Goal: Task Accomplishment & Management: Manage account settings

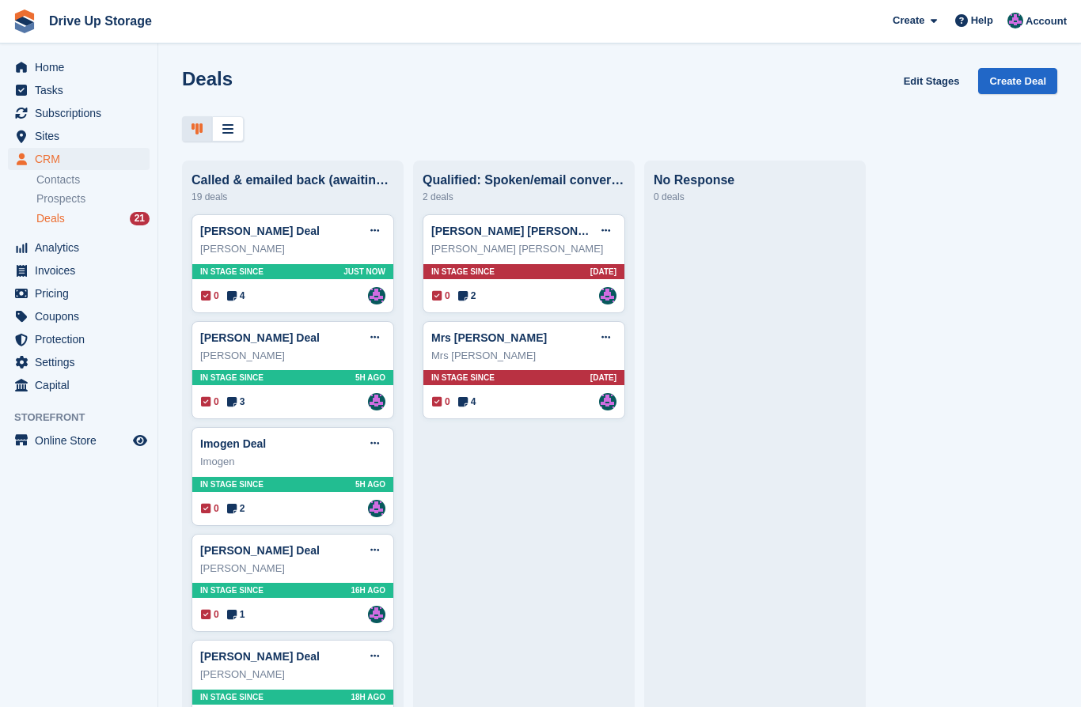
click at [311, 303] on div "0 4 Assigned to Andy" at bounding box center [293, 295] width 184 height 17
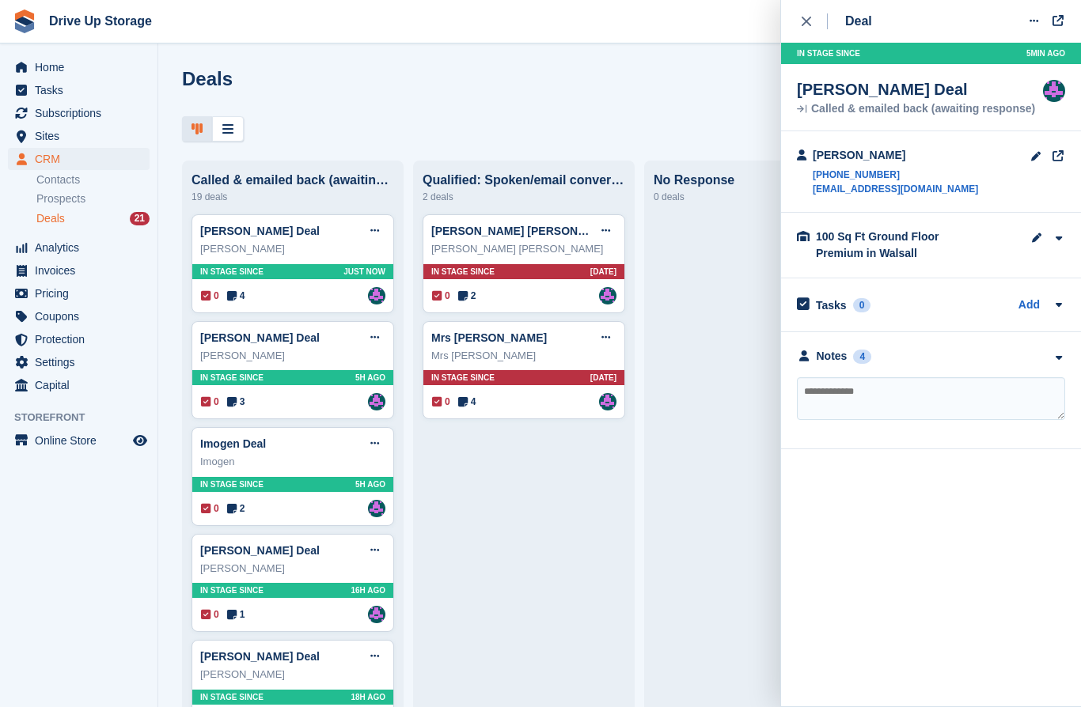
click at [1063, 351] on div at bounding box center [1058, 356] width 13 height 17
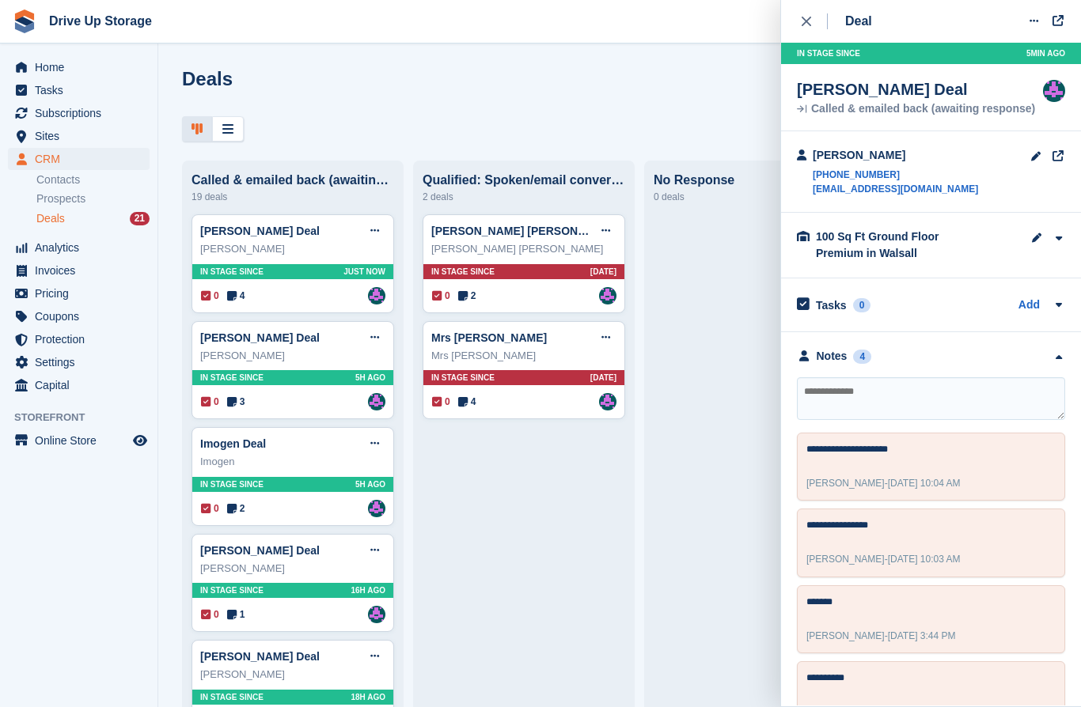
click at [900, 393] on textarea at bounding box center [931, 398] width 268 height 43
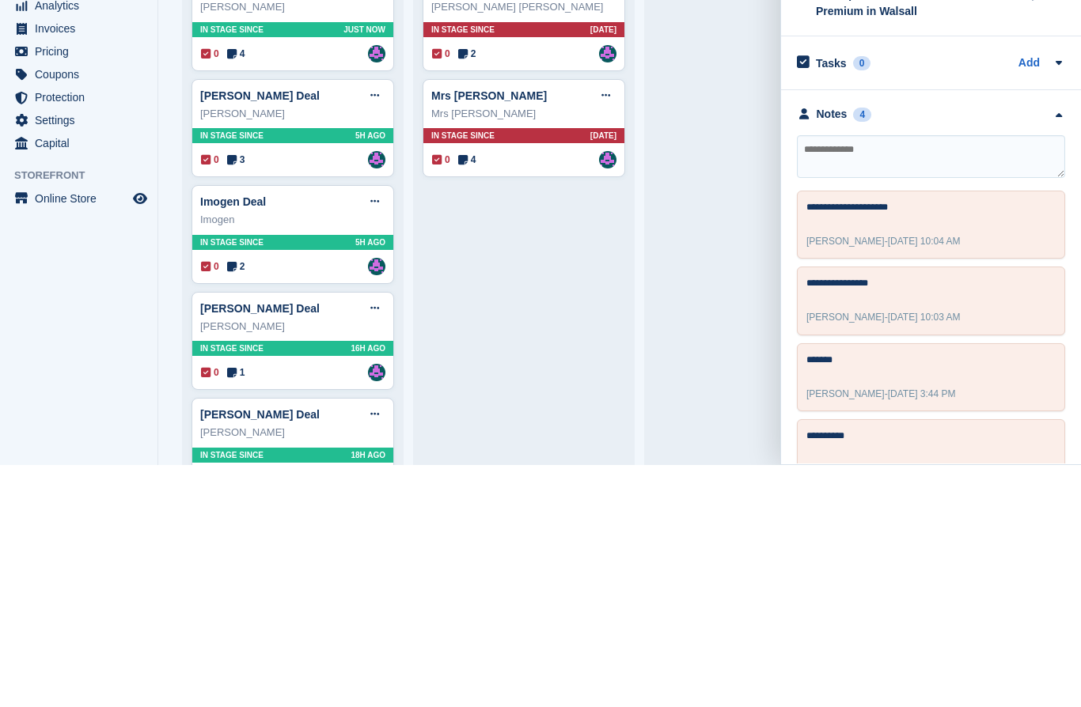
type textarea "*"
type textarea "**********"
type textarea "*******"
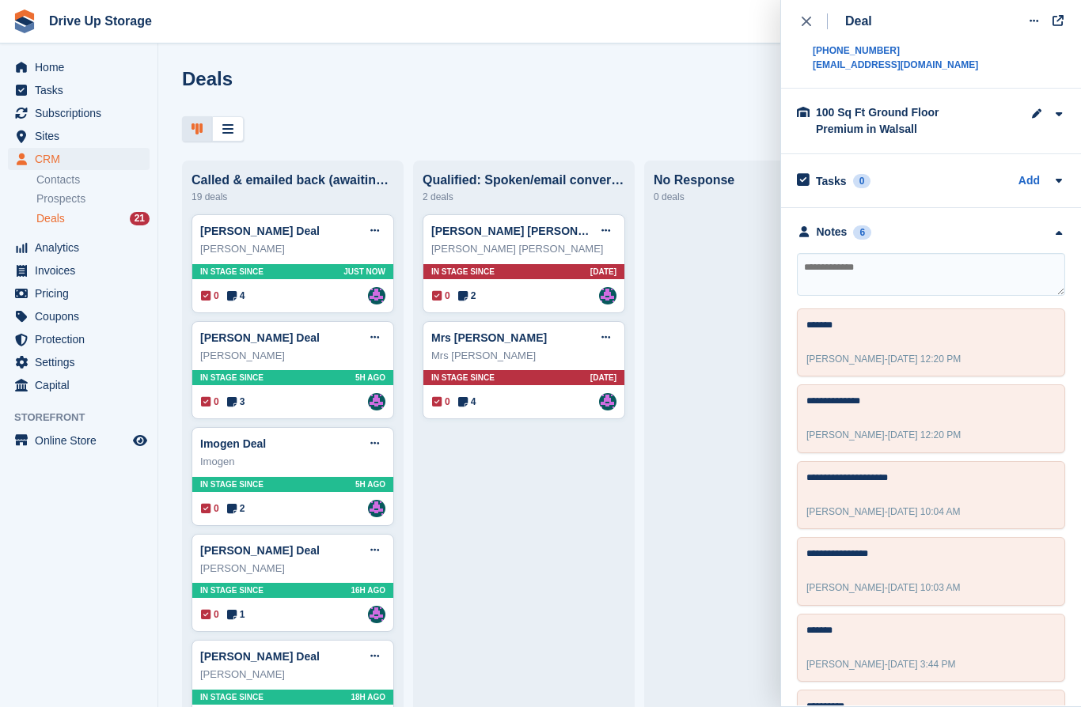
scroll to position [124, 0]
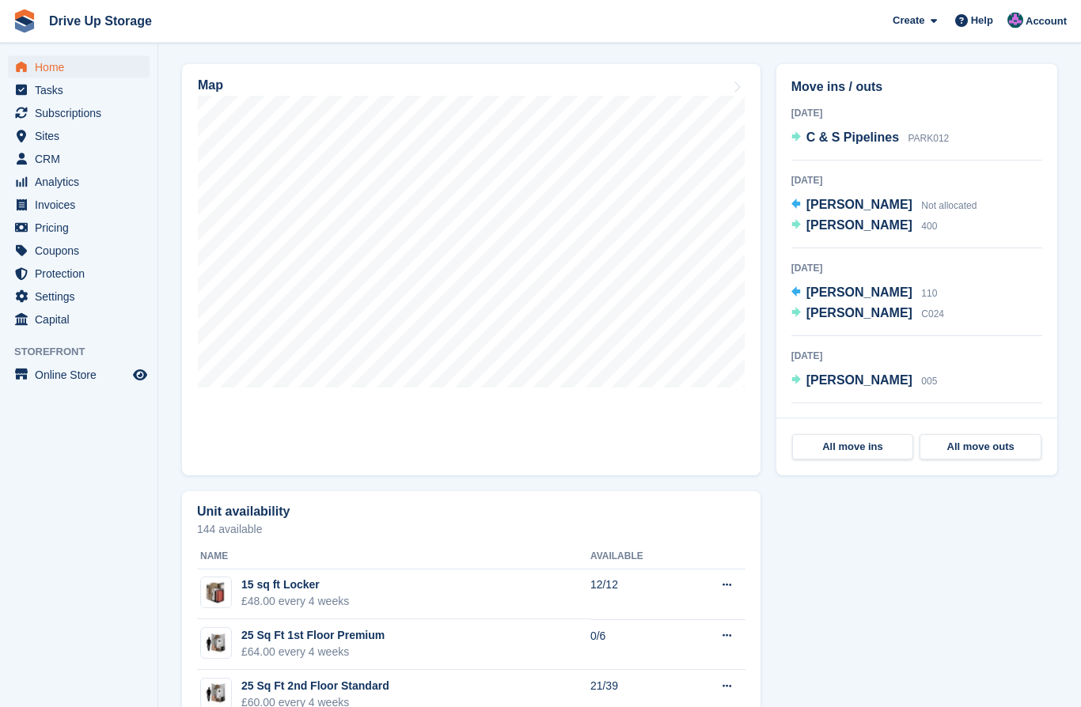
scroll to position [442, 0]
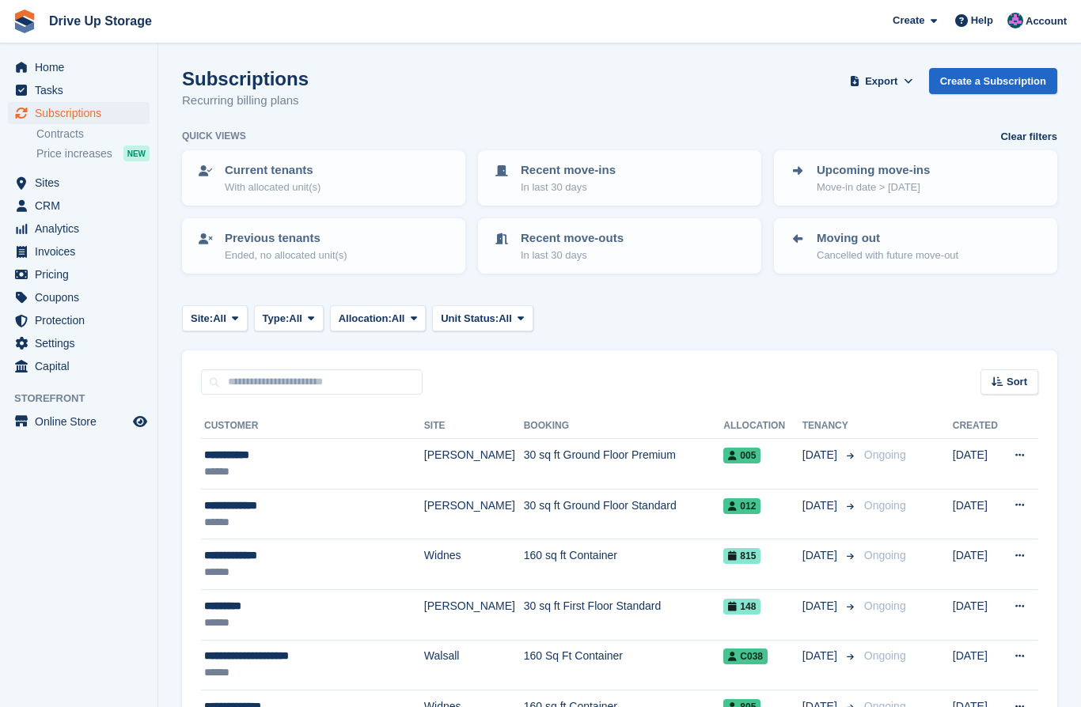
click at [302, 456] on div "**********" at bounding box center [304, 455] width 201 height 17
click at [310, 464] on div "******" at bounding box center [304, 472] width 201 height 17
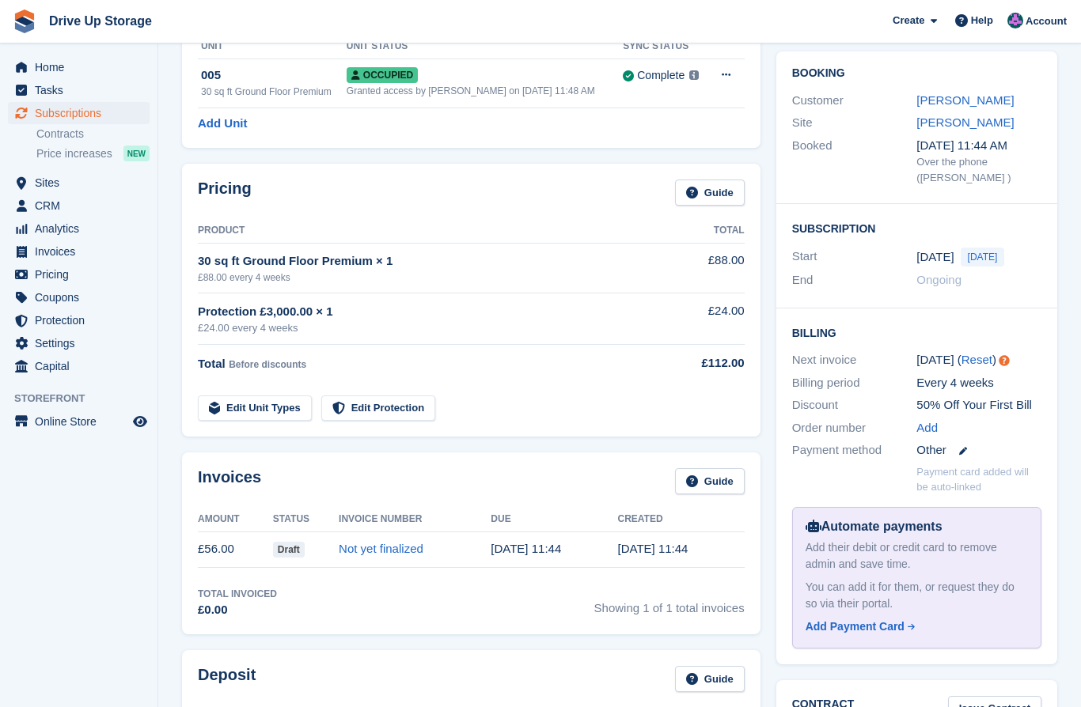
scroll to position [131, 0]
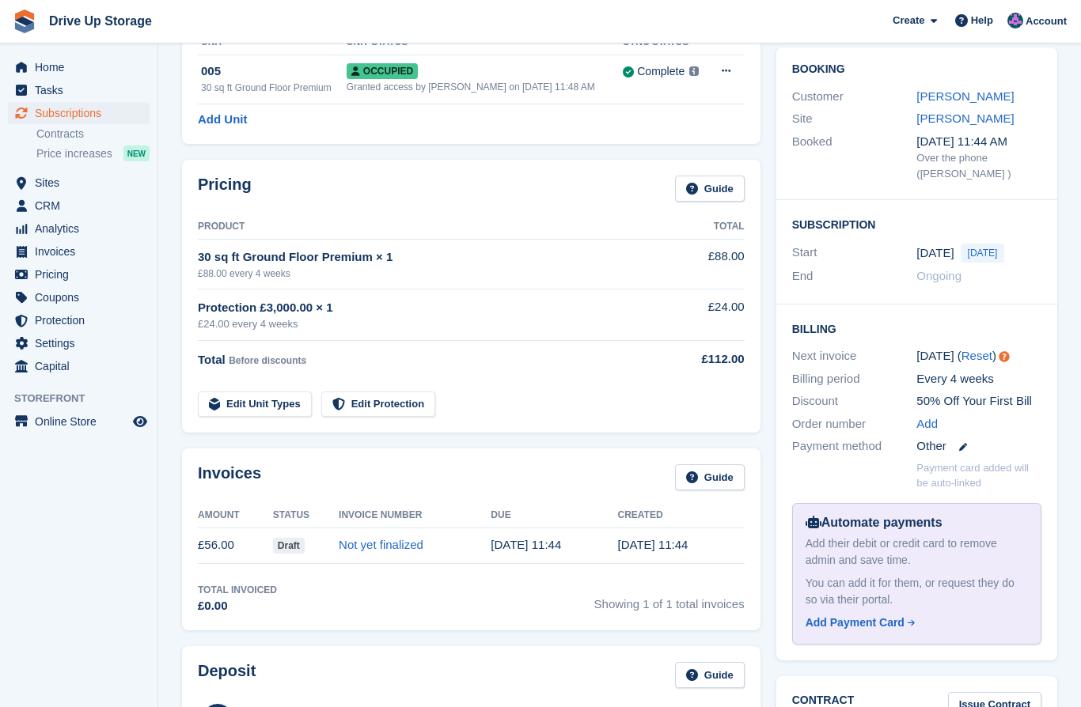
click at [294, 540] on span "Draft" at bounding box center [289, 546] width 32 height 16
click at [404, 544] on link "Not yet finalized" at bounding box center [381, 544] width 85 height 13
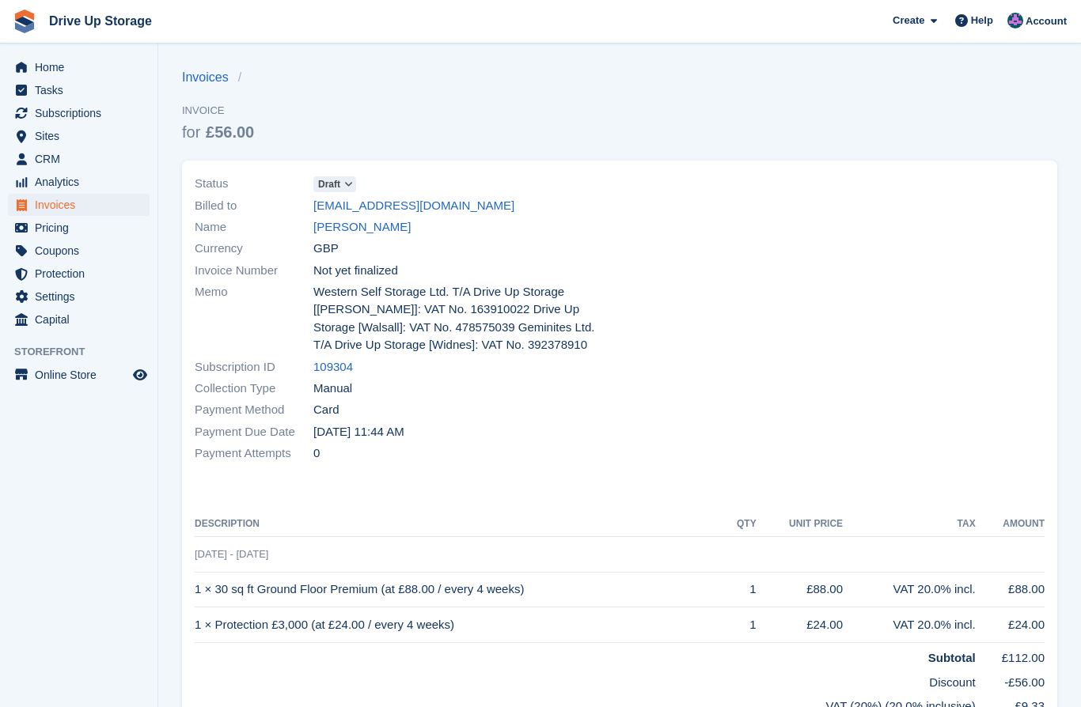
click at [349, 188] on icon at bounding box center [348, 184] width 9 height 9
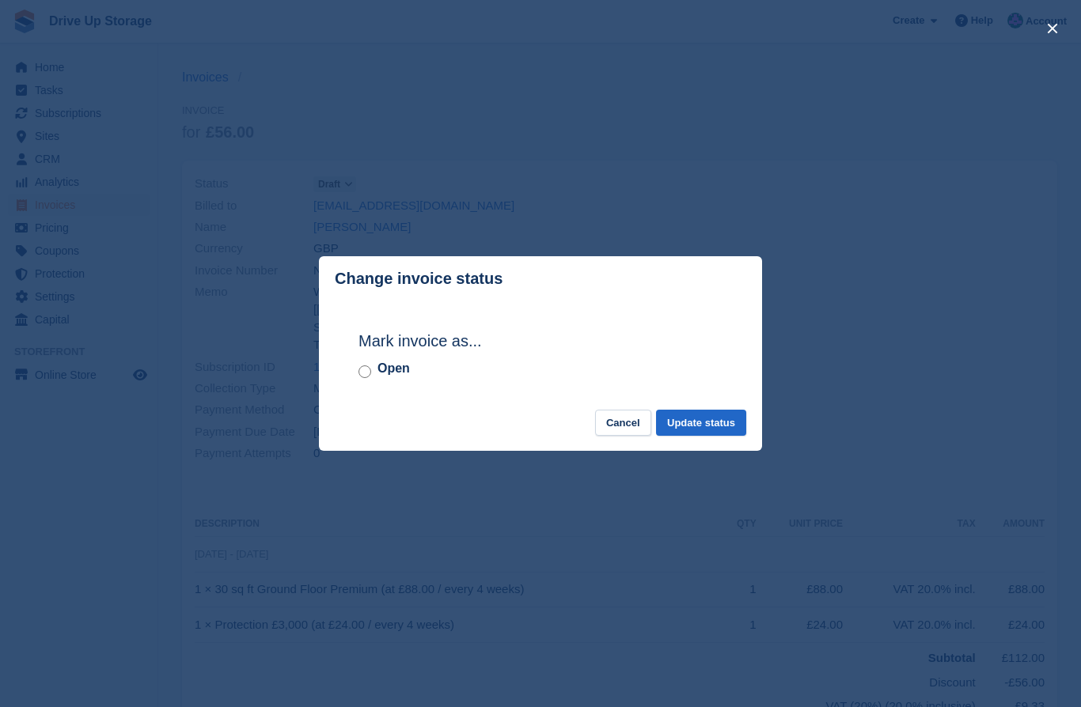
click at [722, 436] on button "Update status" at bounding box center [701, 423] width 90 height 26
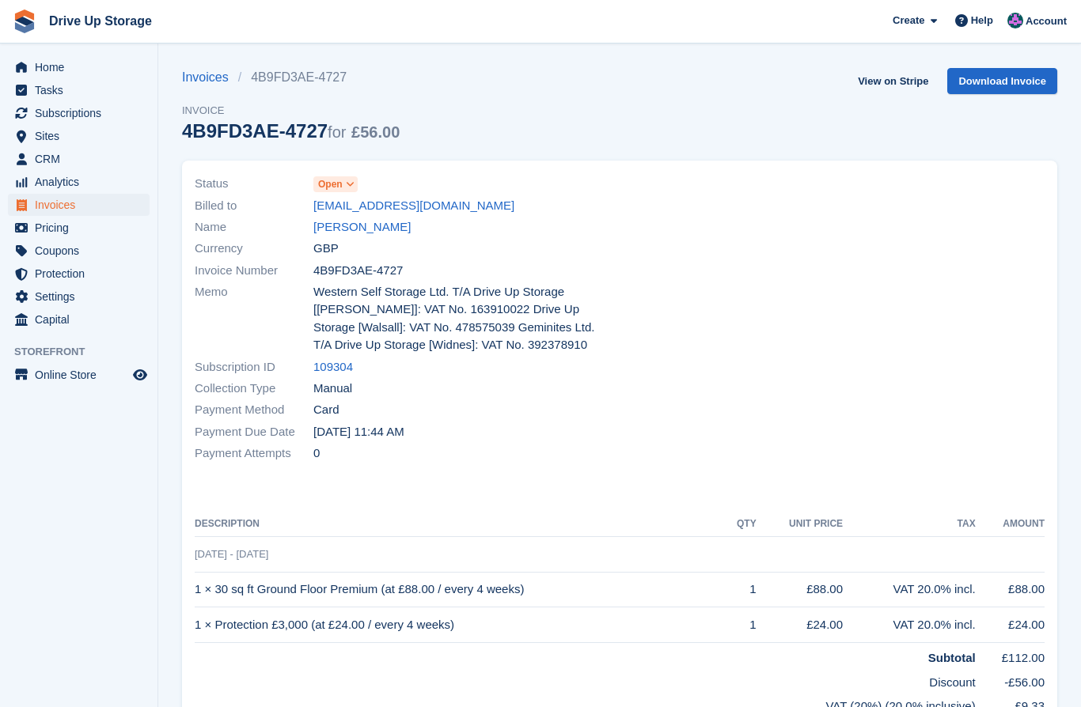
click at [343, 185] on span "Open" at bounding box center [335, 184] width 44 height 16
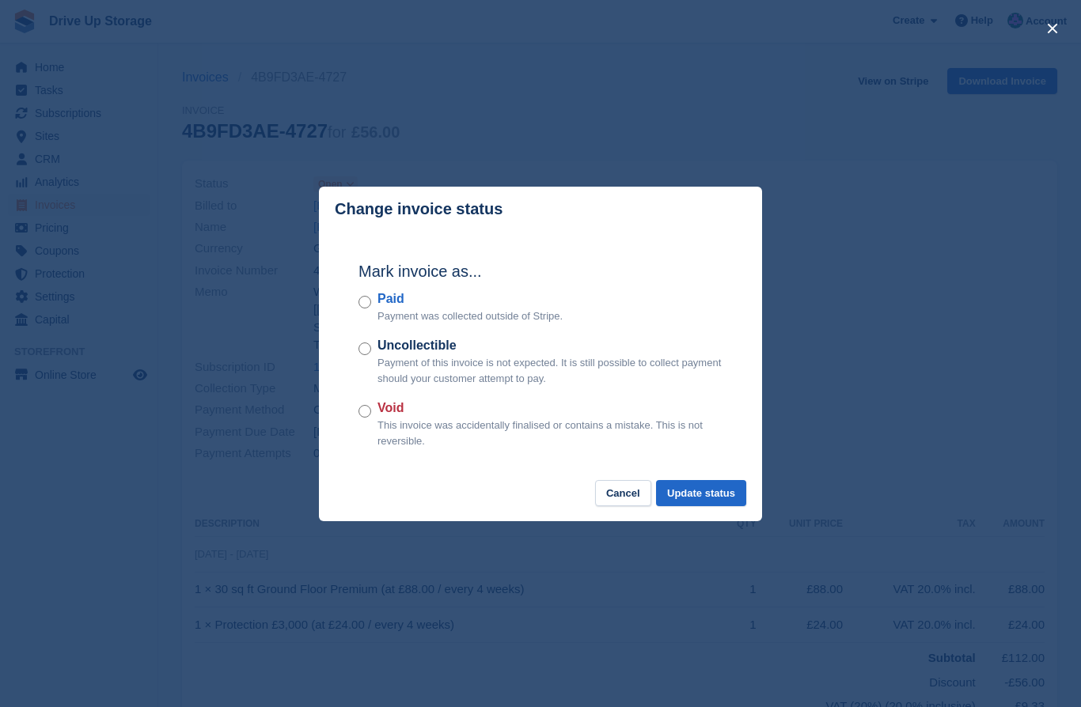
click at [630, 506] on button "Cancel" at bounding box center [623, 493] width 56 height 26
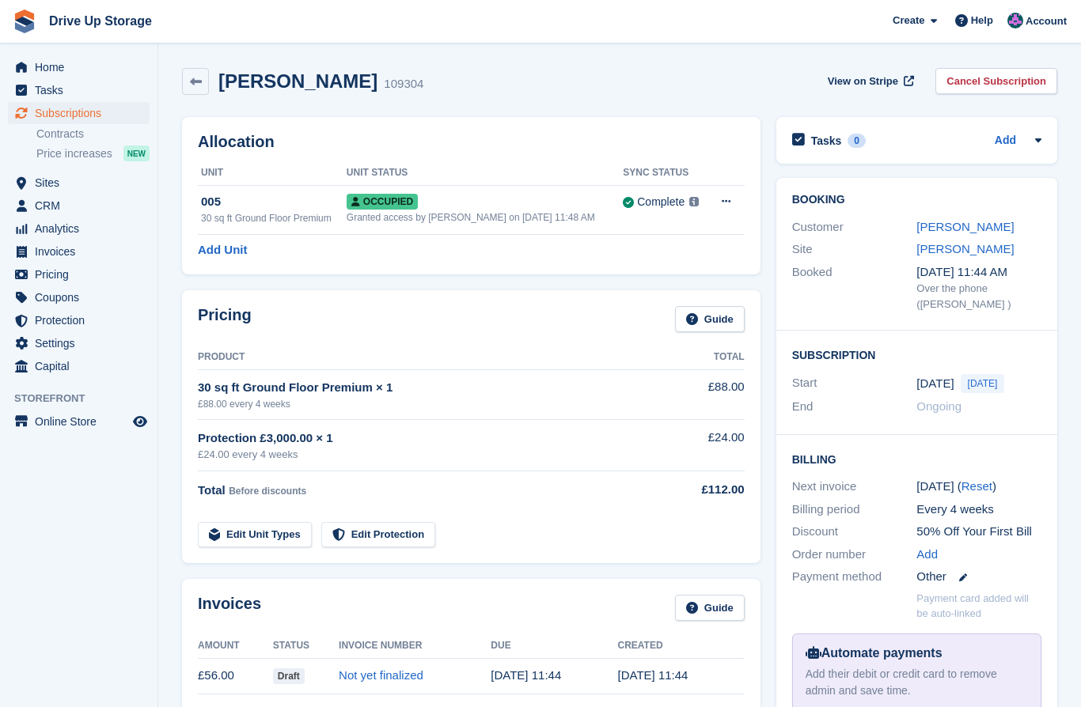
scroll to position [131, 0]
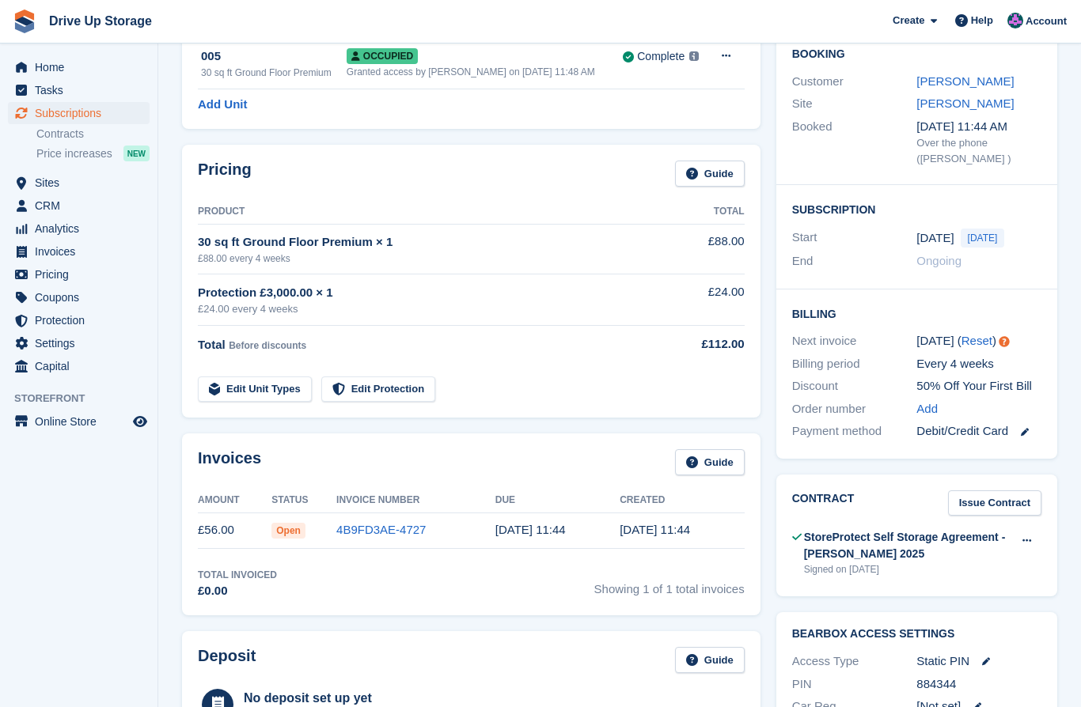
scroll to position [191, 0]
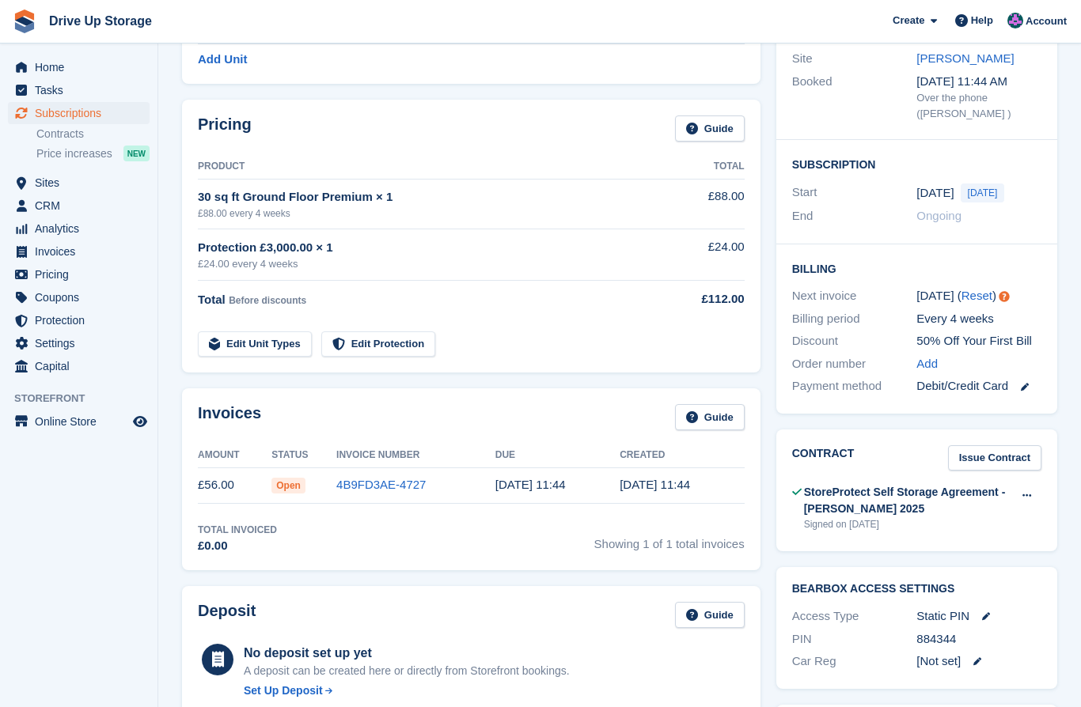
click at [376, 482] on link "4B9FD3AE-4727" at bounding box center [380, 484] width 89 height 13
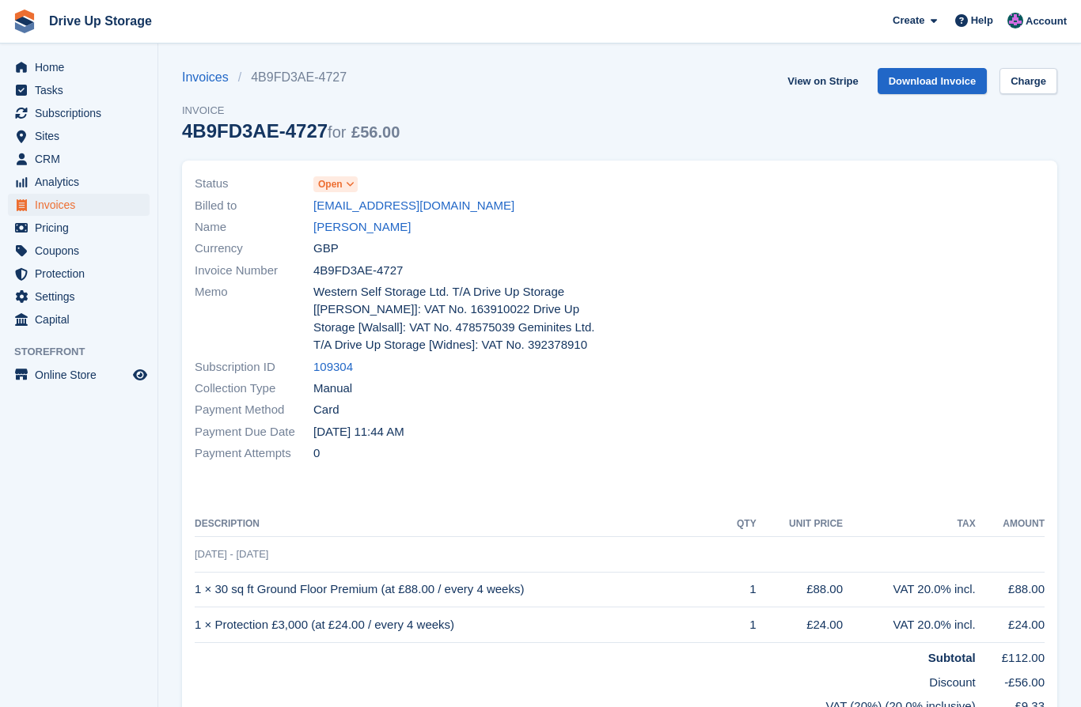
click at [1034, 78] on link "Charge" at bounding box center [1028, 81] width 58 height 26
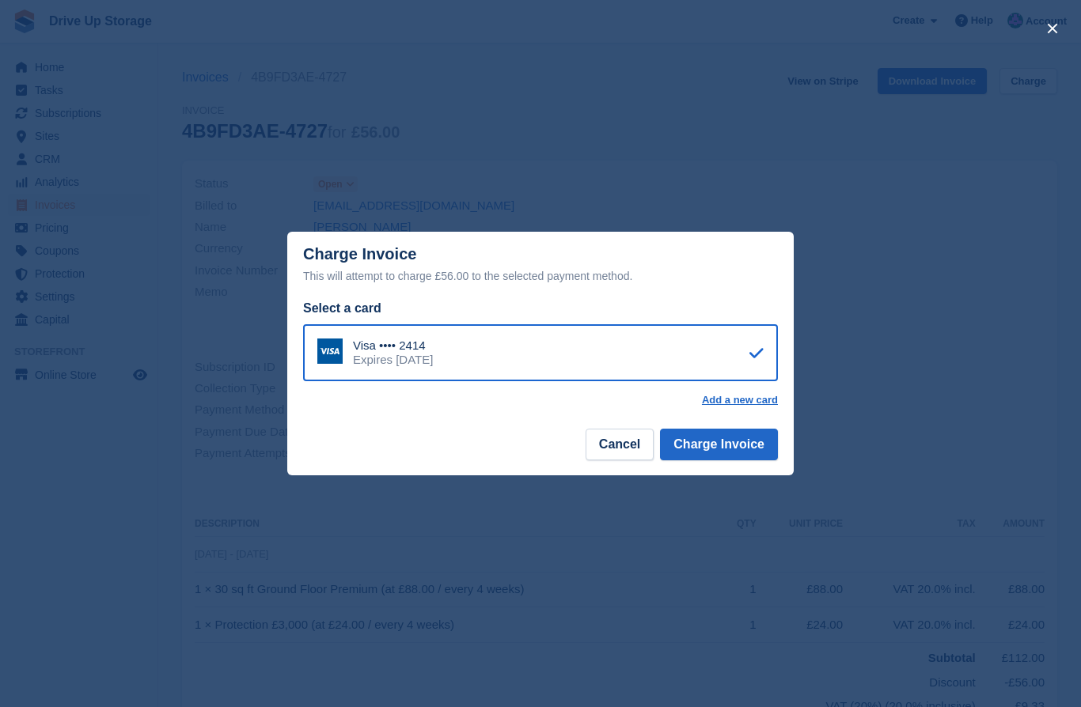
click at [751, 461] on button "Charge Invoice" at bounding box center [719, 445] width 118 height 32
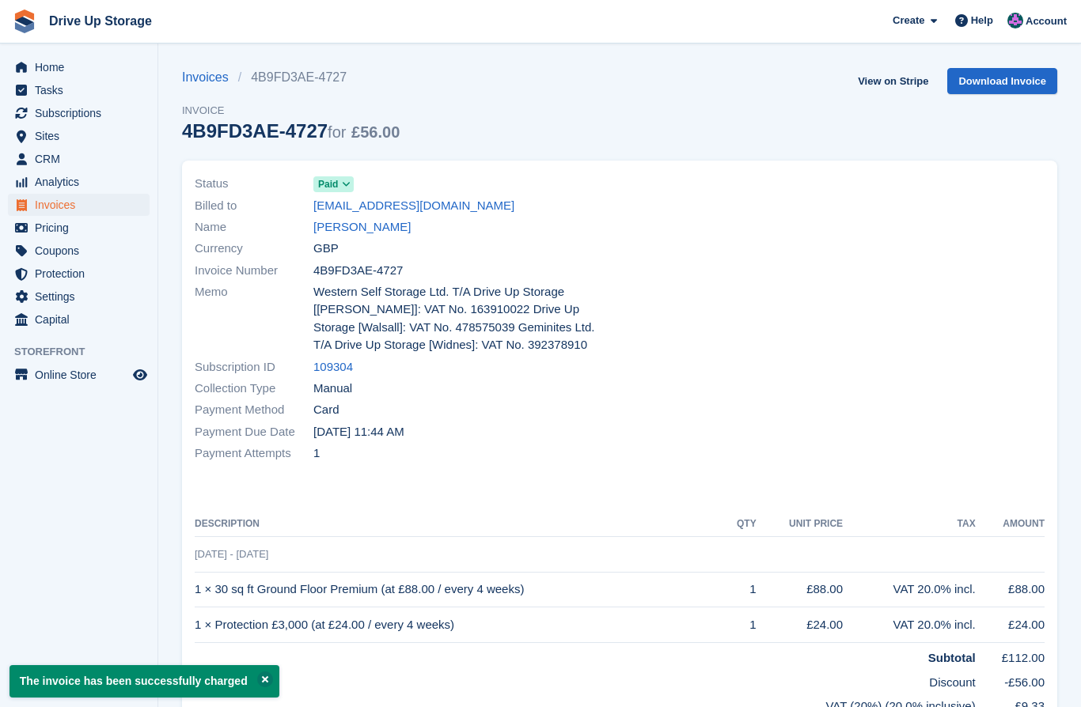
click at [92, 117] on span "Subscriptions" at bounding box center [82, 113] width 95 height 22
